Goal: Navigation & Orientation: Find specific page/section

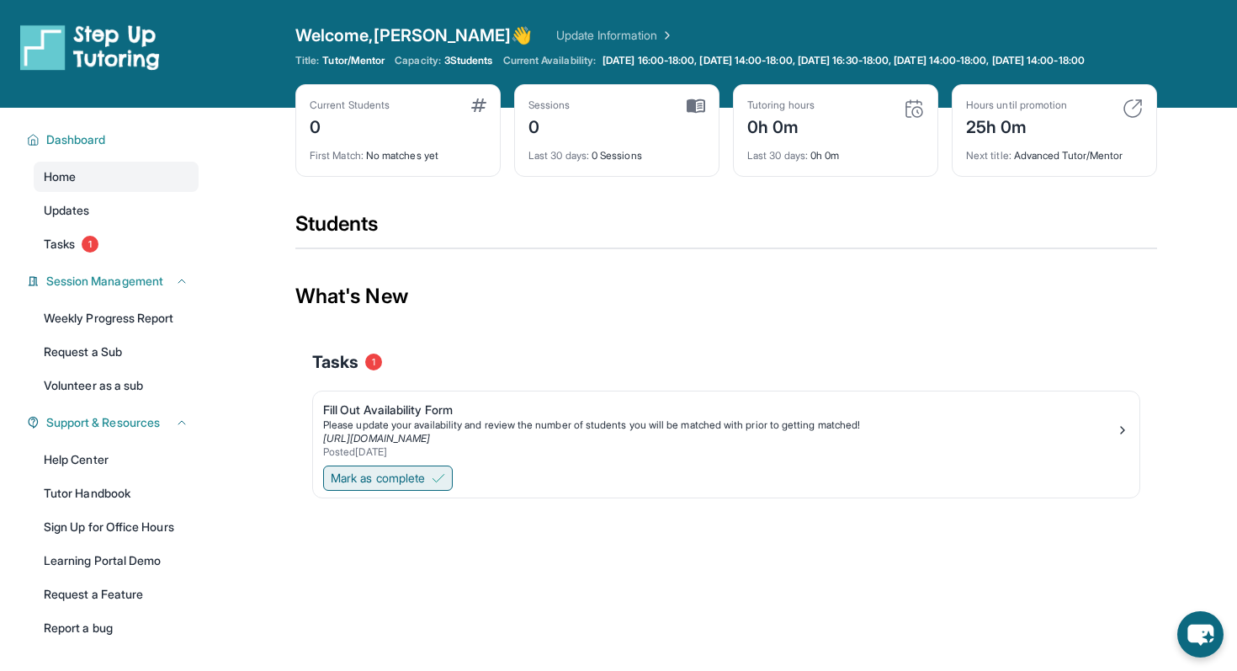
click at [407, 486] on span "Mark as complete" at bounding box center [378, 478] width 94 height 17
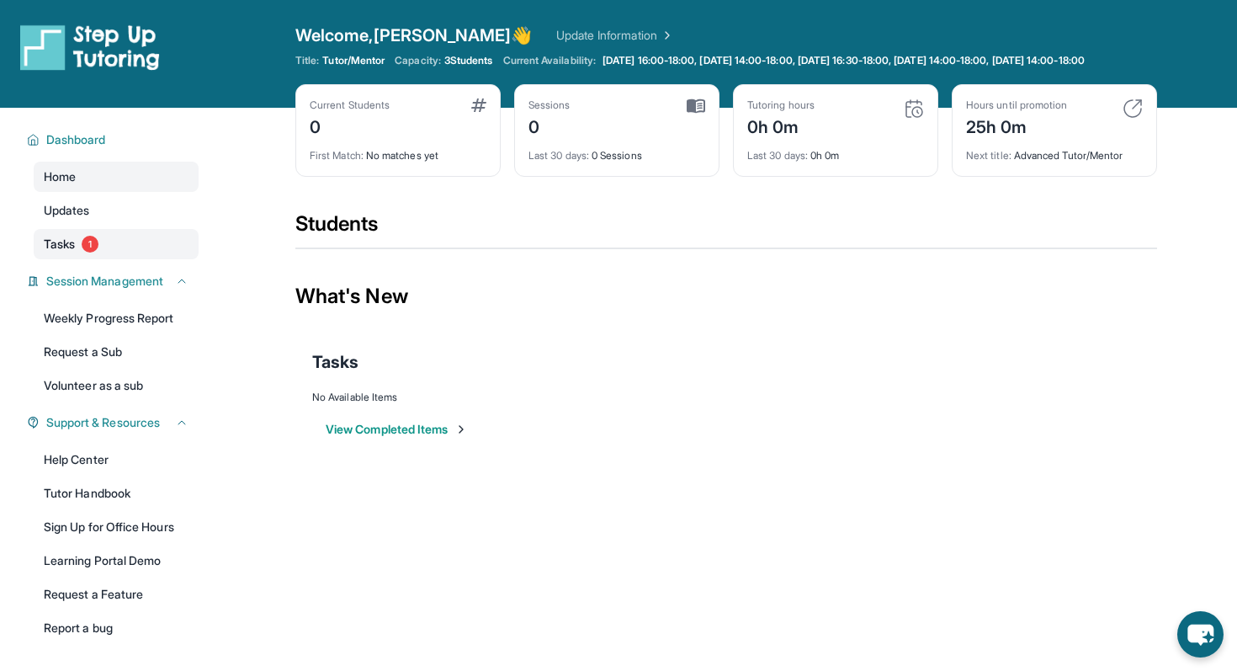
click at [67, 252] on span "Tasks" at bounding box center [59, 244] width 31 height 17
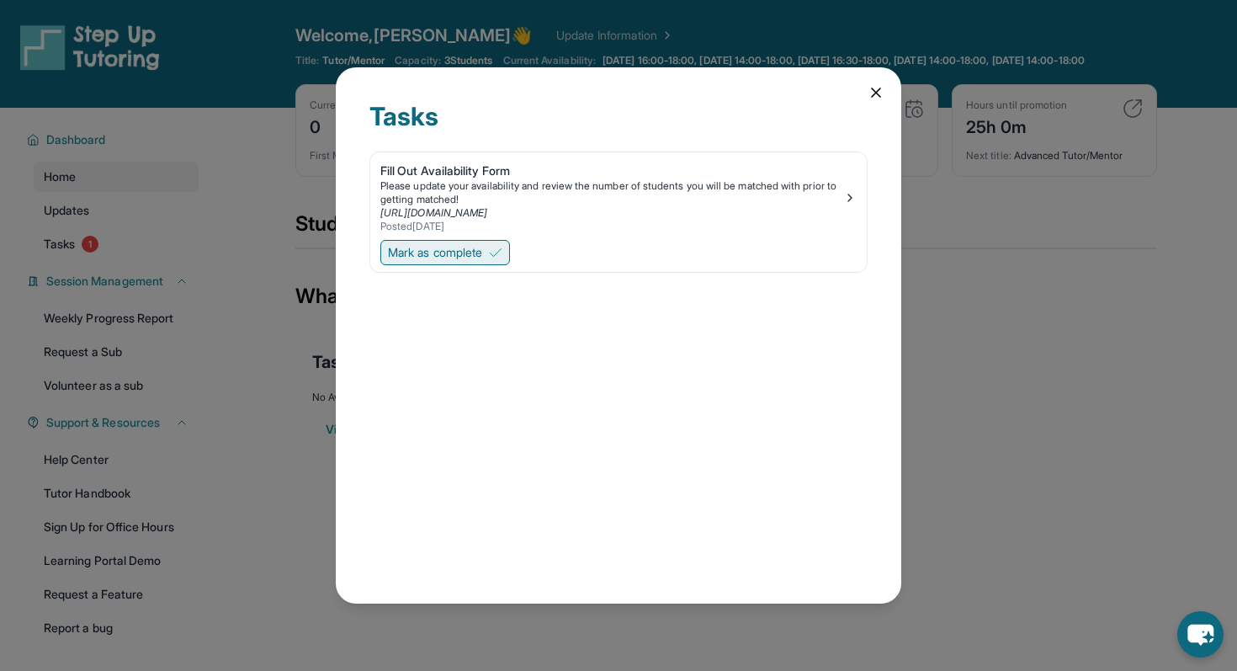
click at [448, 258] on span "Mark as complete" at bounding box center [435, 252] width 94 height 17
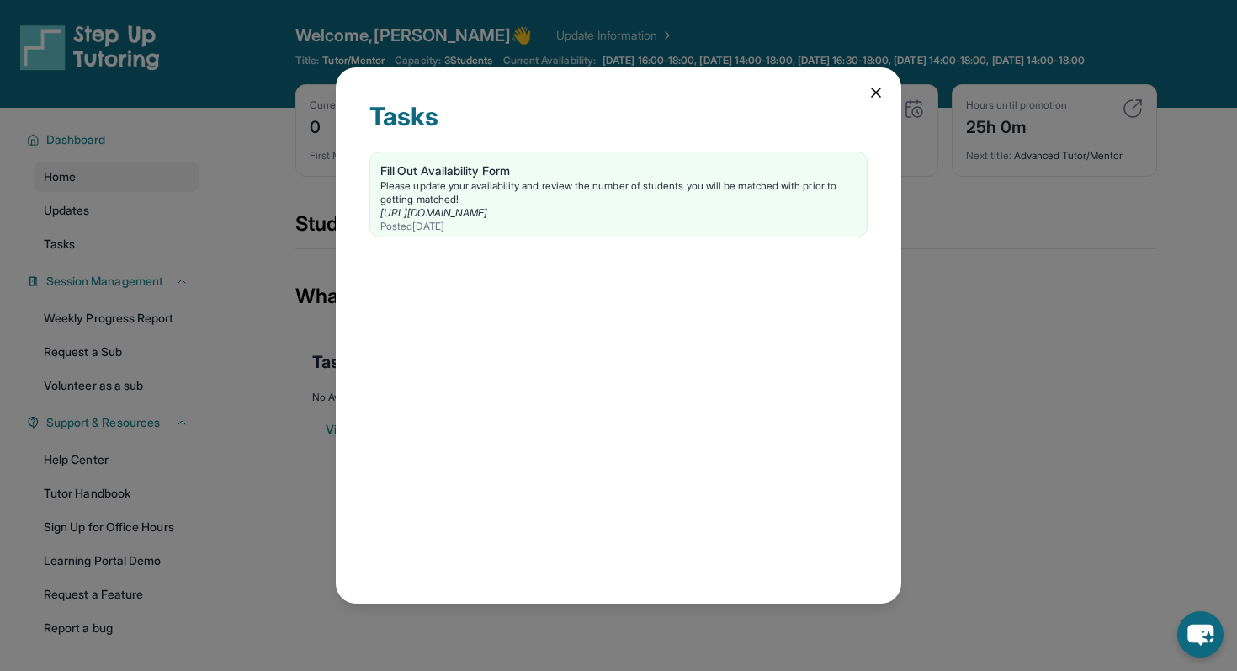
click at [870, 94] on icon at bounding box center [876, 92] width 17 height 17
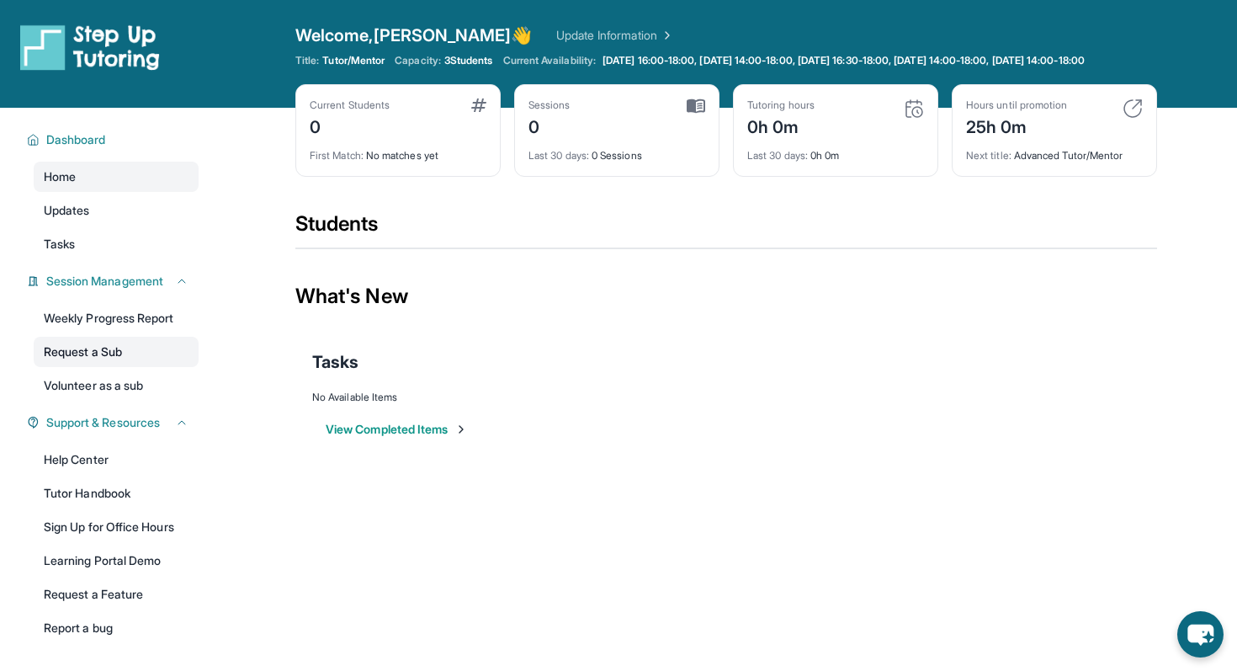
click at [149, 364] on link "Request a Sub" at bounding box center [116, 352] width 165 height 30
click at [151, 401] on link "Volunteer as a sub" at bounding box center [116, 385] width 165 height 30
click at [158, 331] on link "Weekly Progress Report" at bounding box center [116, 318] width 165 height 30
click at [59, 219] on span "Updates" at bounding box center [67, 210] width 46 height 17
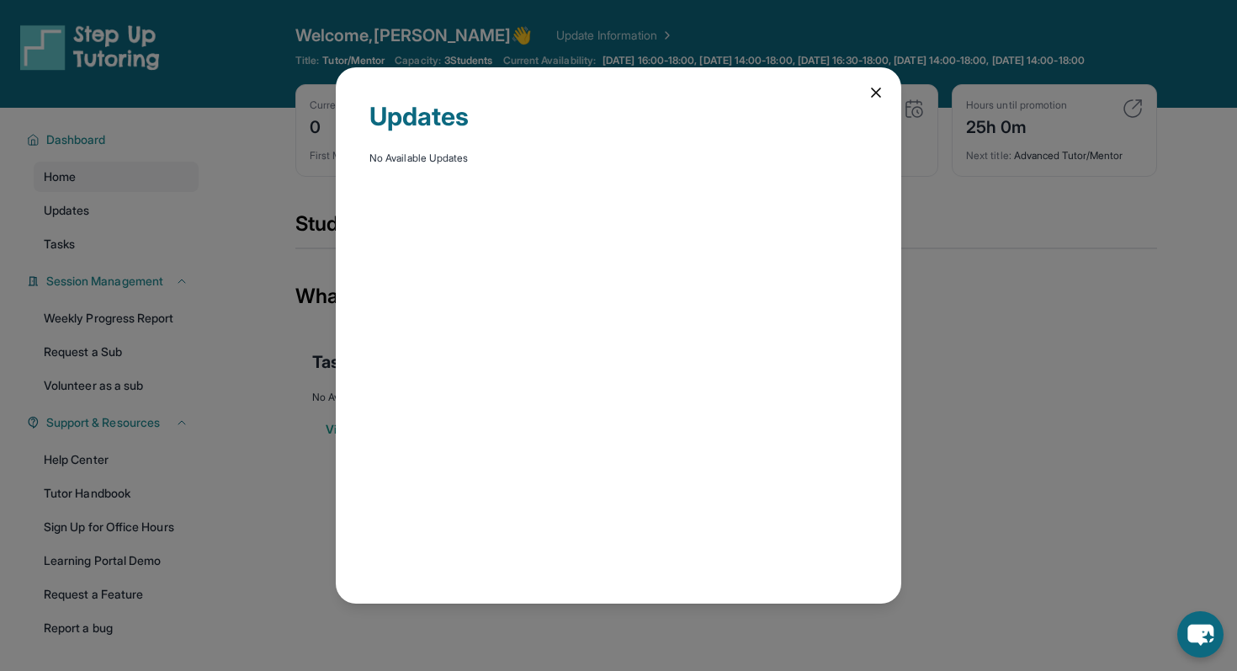
click at [80, 255] on div "Updates No Available Updates" at bounding box center [618, 335] width 1237 height 671
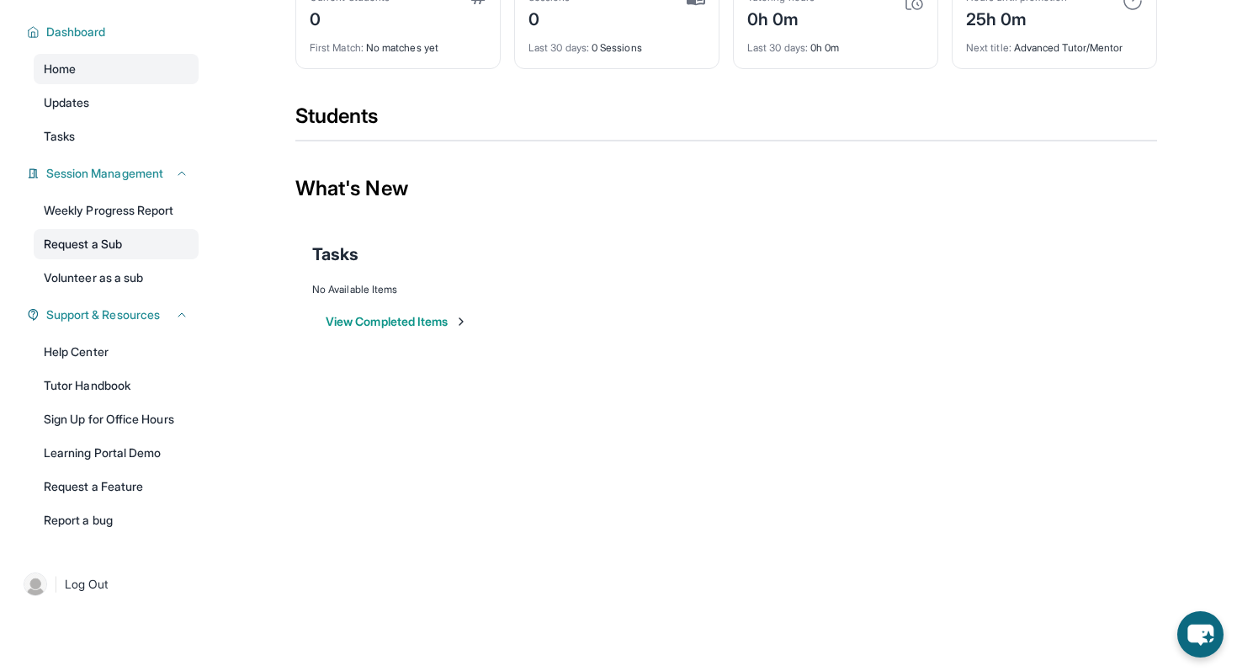
scroll to position [121, 0]
click at [114, 380] on link "Tutor Handbook" at bounding box center [116, 385] width 165 height 30
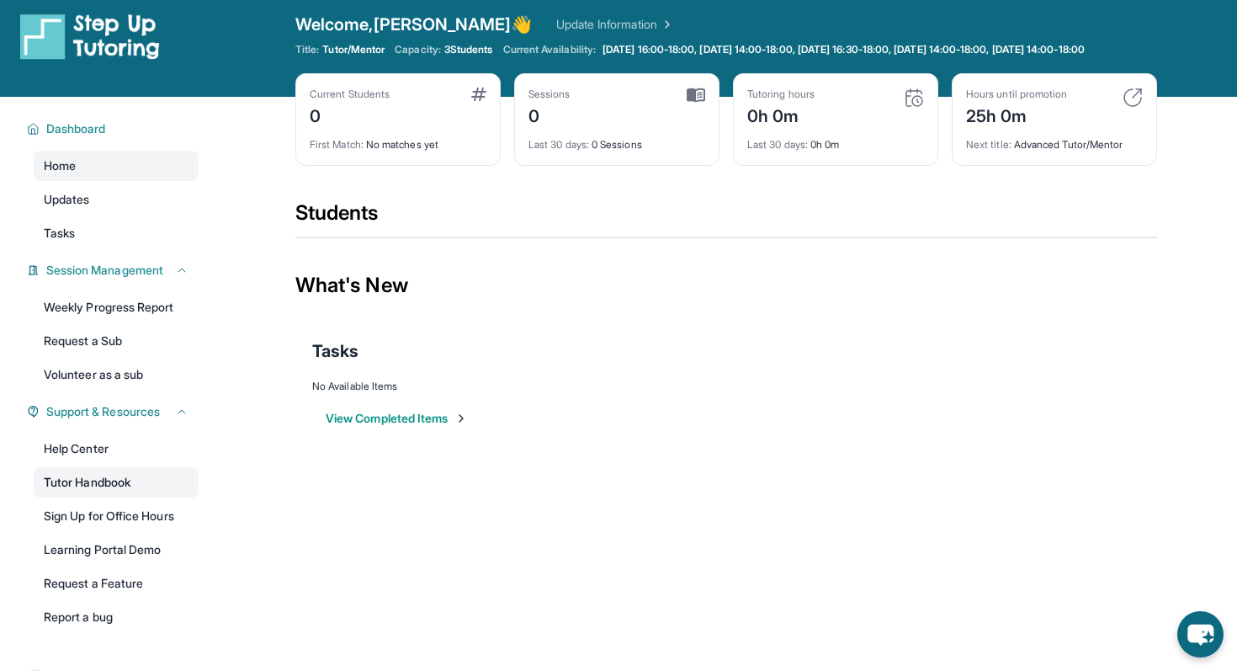
scroll to position [0, 0]
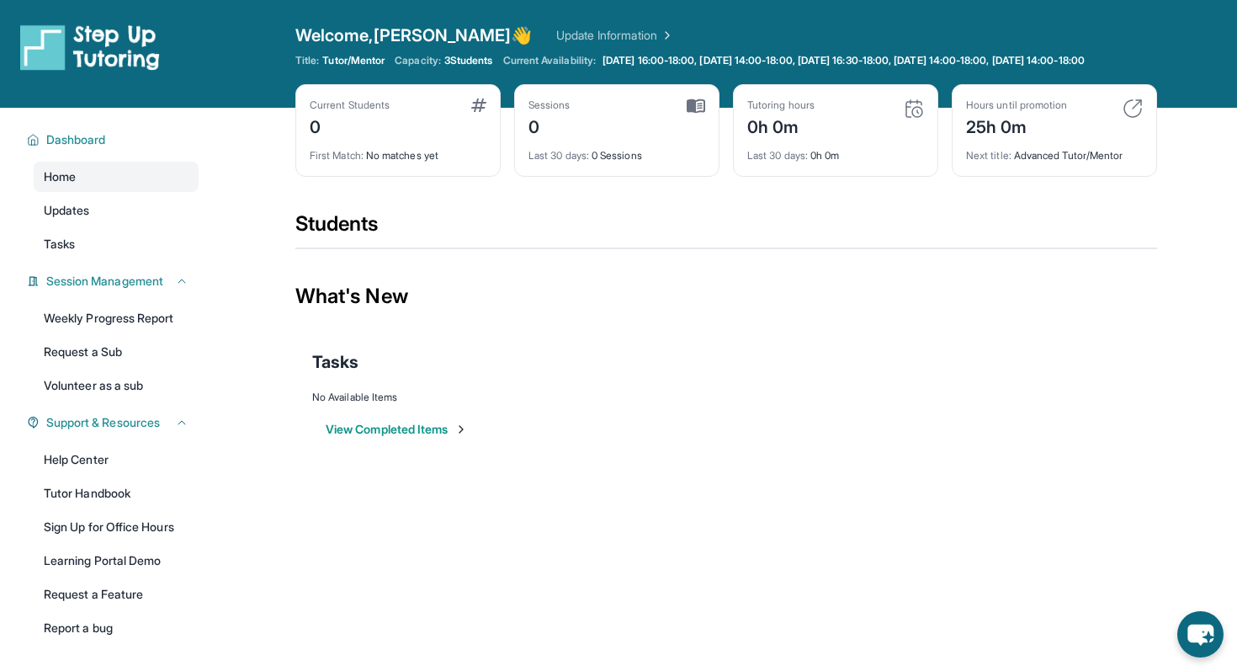
click at [556, 33] on link "Update Information" at bounding box center [615, 35] width 118 height 17
click at [490, 66] on span "3 Students" at bounding box center [468, 60] width 49 height 13
click at [367, 57] on span "Tutor/Mentor" at bounding box center [353, 60] width 62 height 13
click at [398, 40] on span "Welcome, [PERSON_NAME] 👋" at bounding box center [413, 36] width 237 height 24
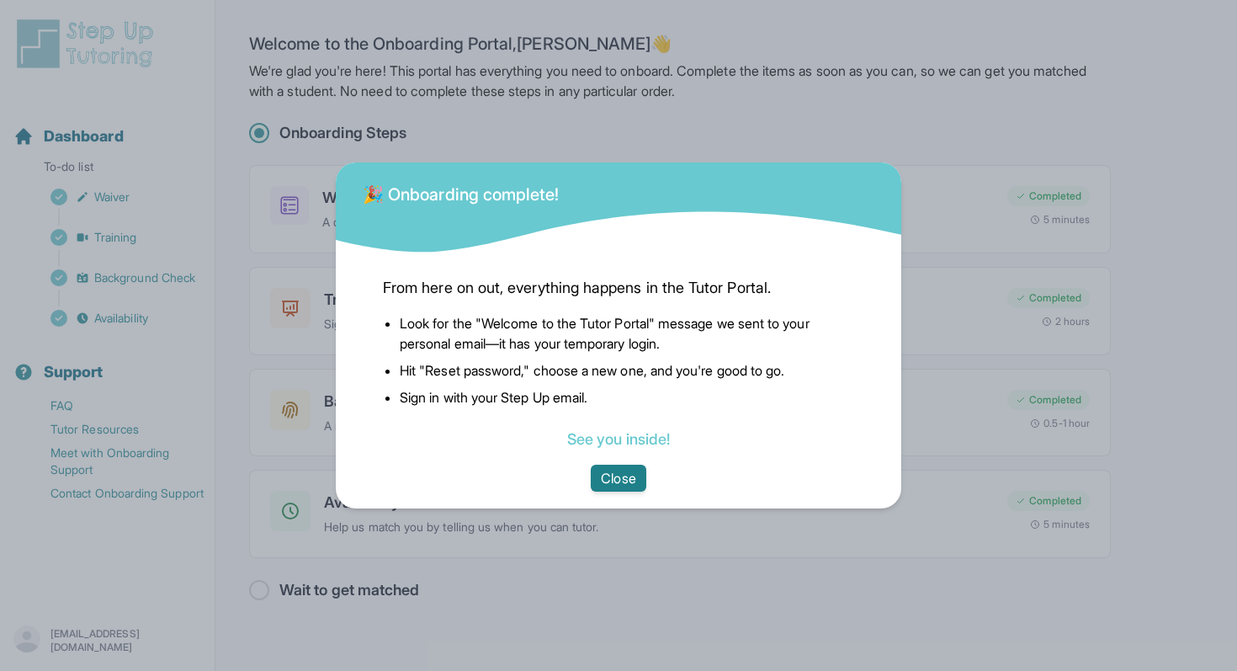
click at [627, 486] on button "Close" at bounding box center [618, 478] width 55 height 27
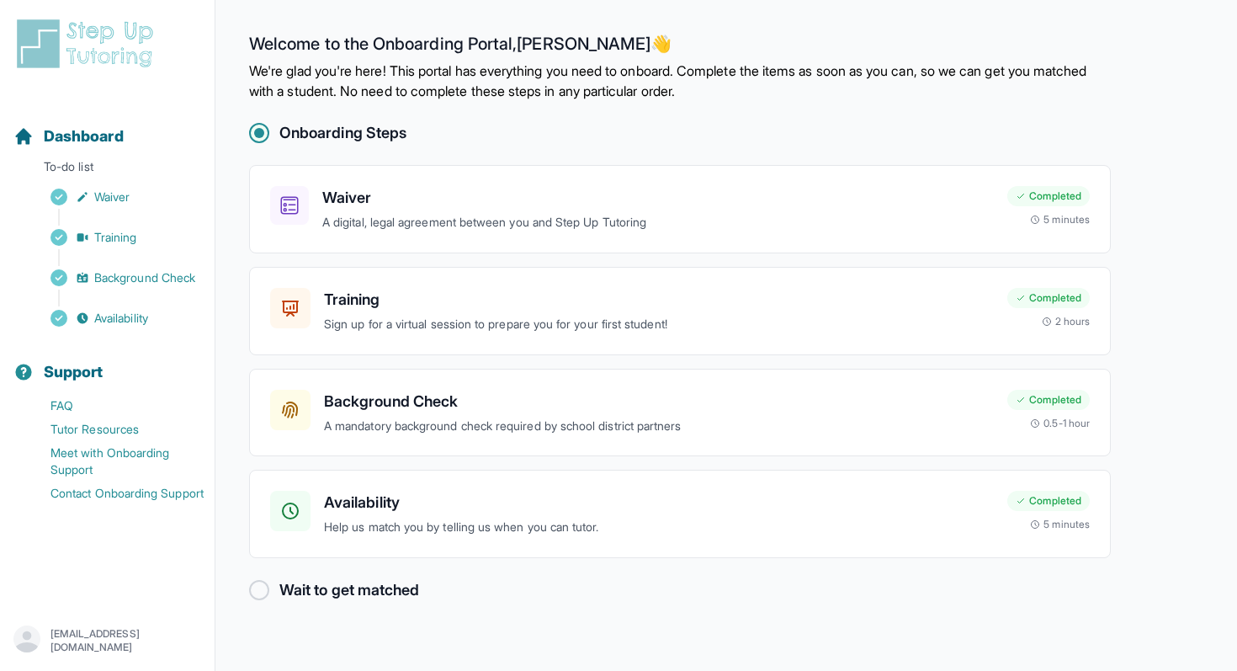
click at [252, 587] on div at bounding box center [259, 590] width 20 height 20
